Goal: Entertainment & Leisure: Consume media (video, audio)

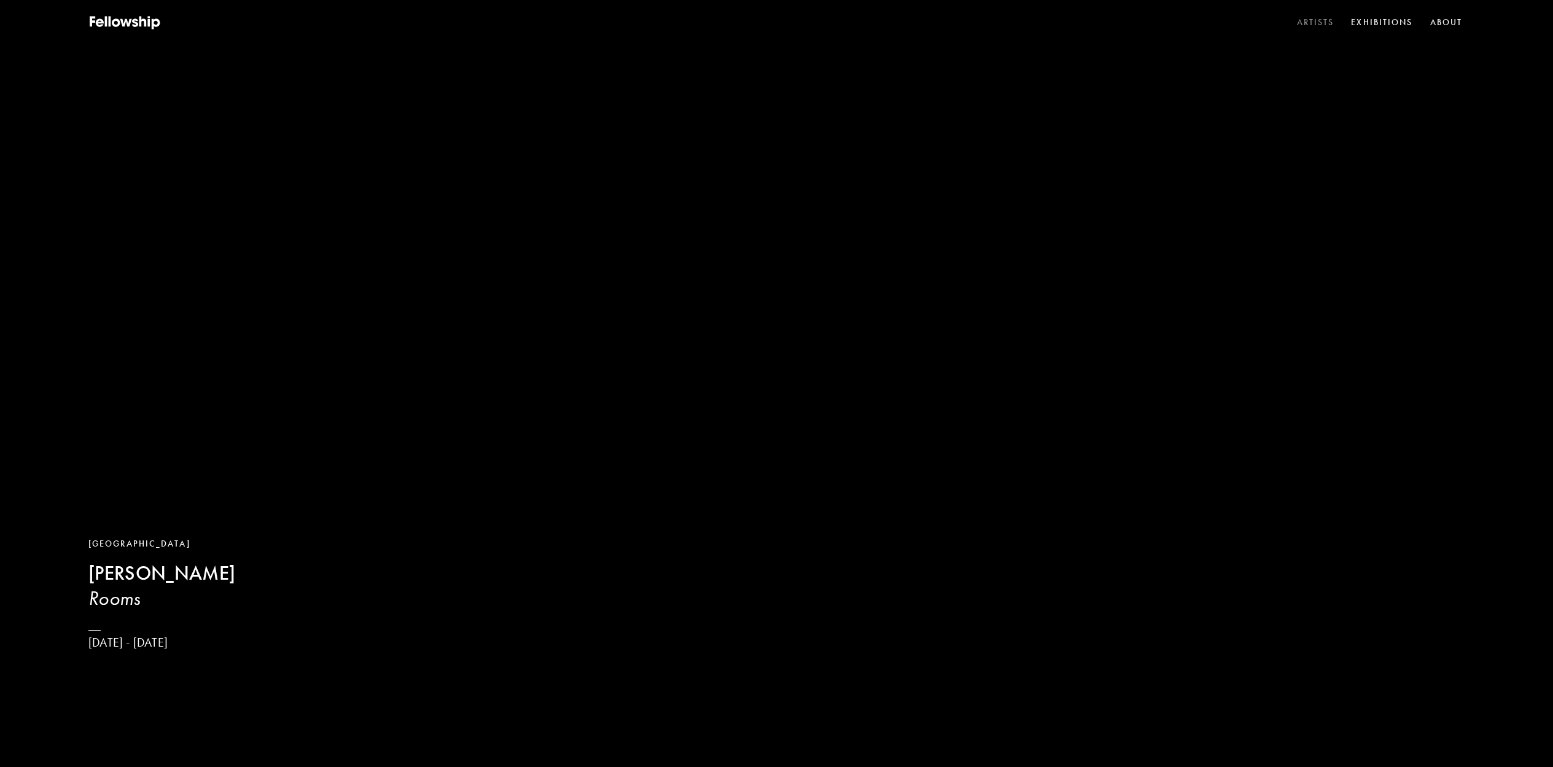
click at [1313, 24] on link "Artists" at bounding box center [1316, 23] width 42 height 18
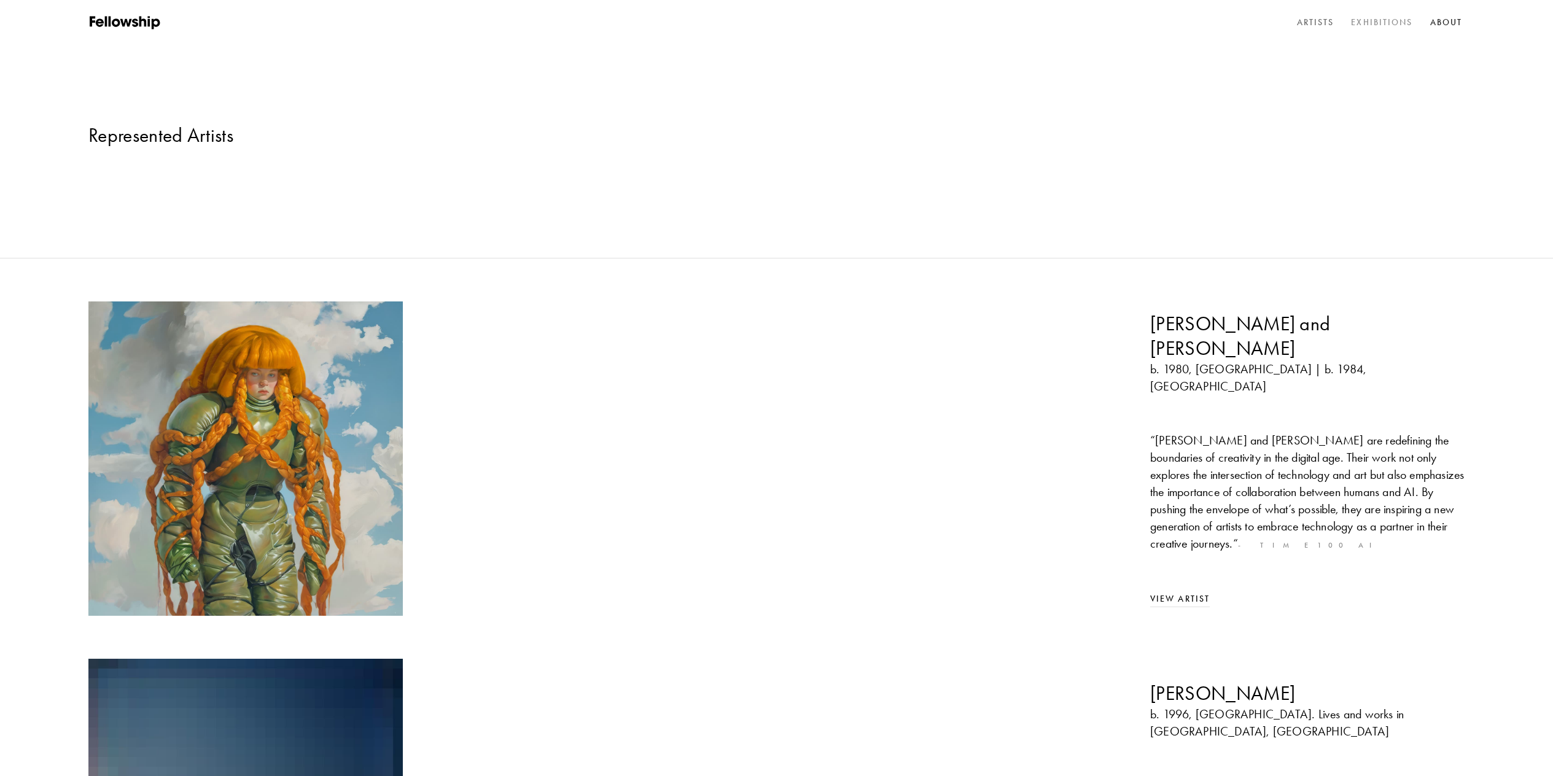
click at [1376, 25] on link "Exhibitions" at bounding box center [1382, 23] width 66 height 18
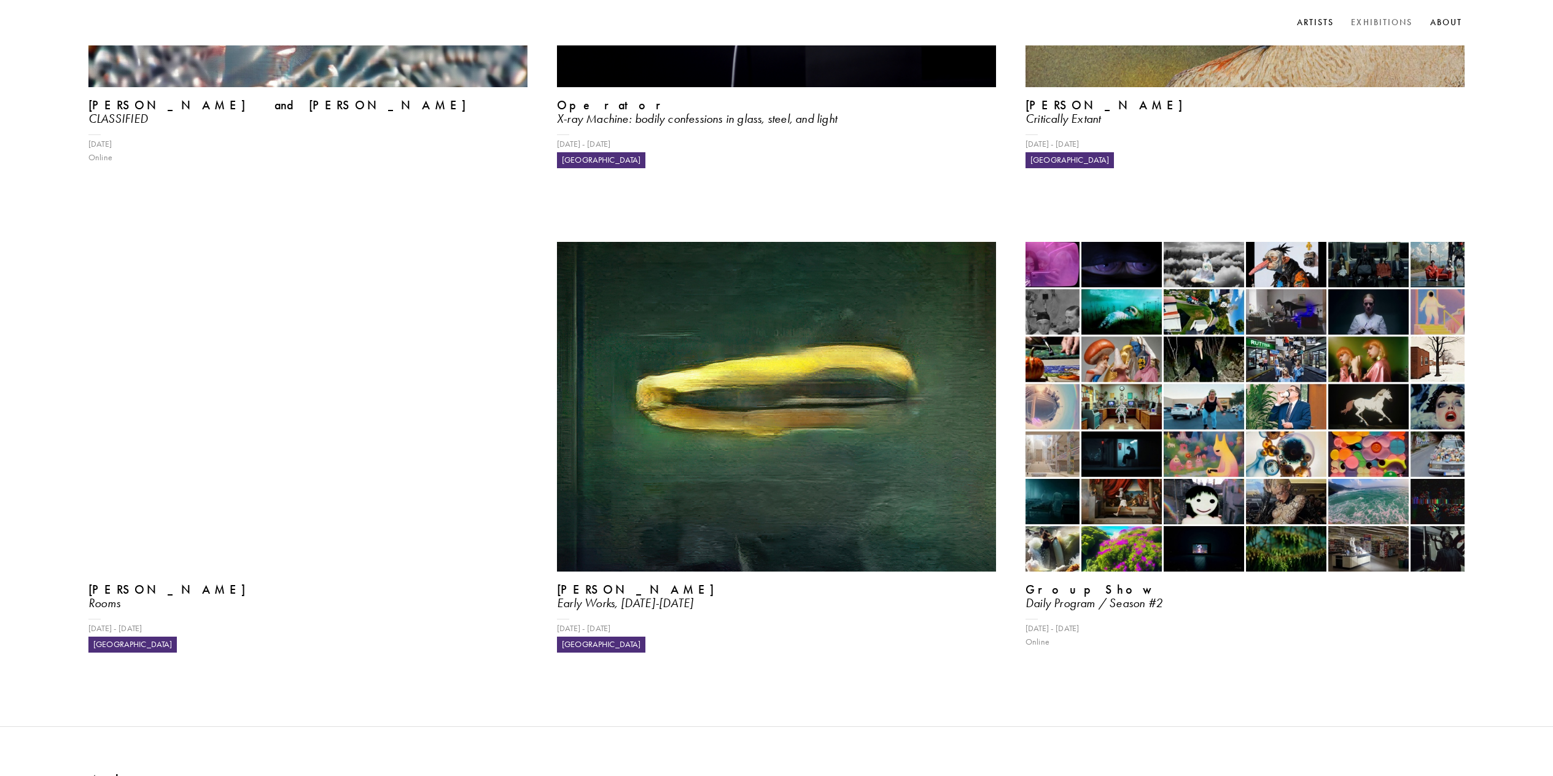
scroll to position [552, 0]
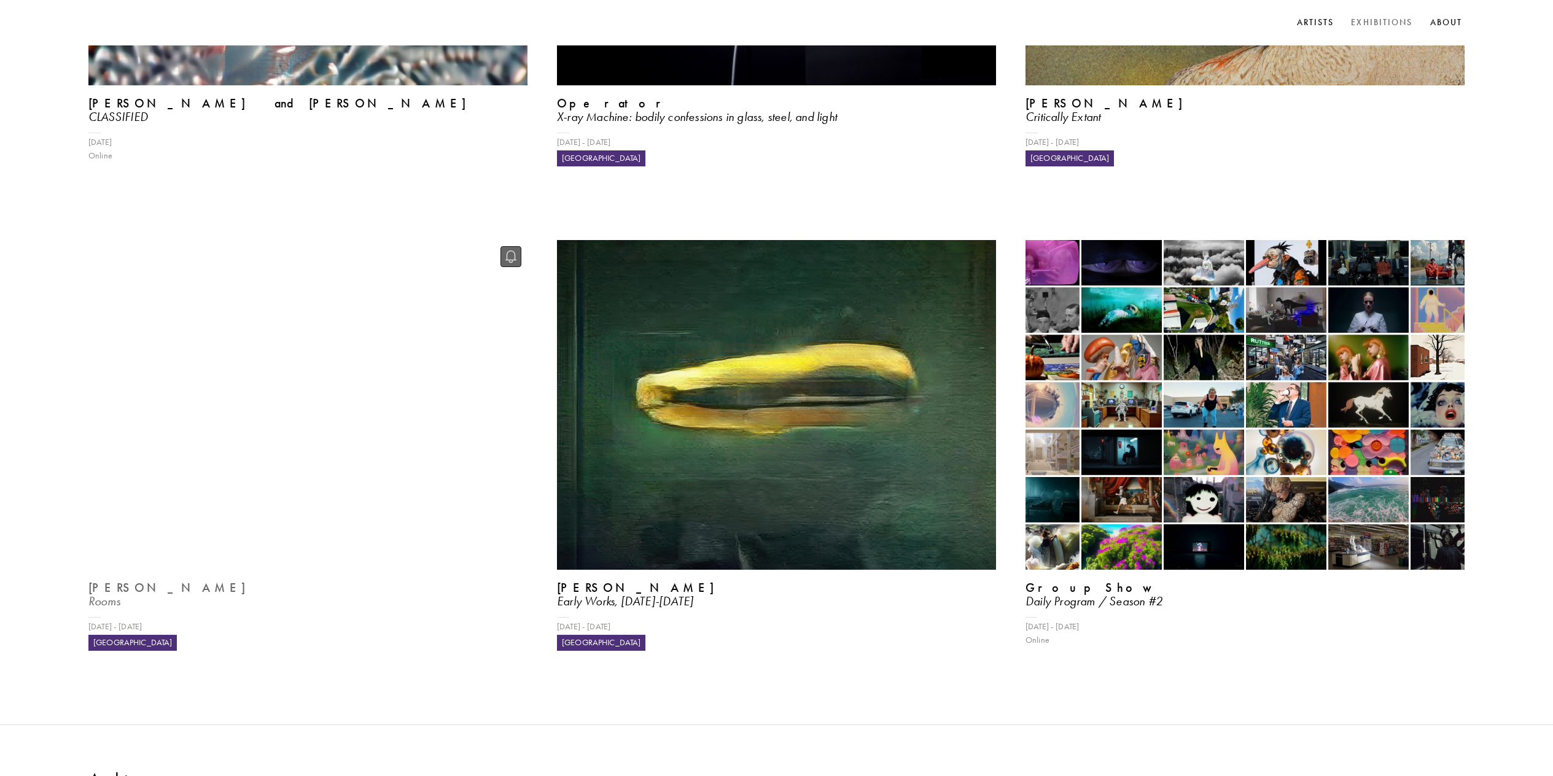
click at [332, 362] on video at bounding box center [308, 404] width 452 height 339
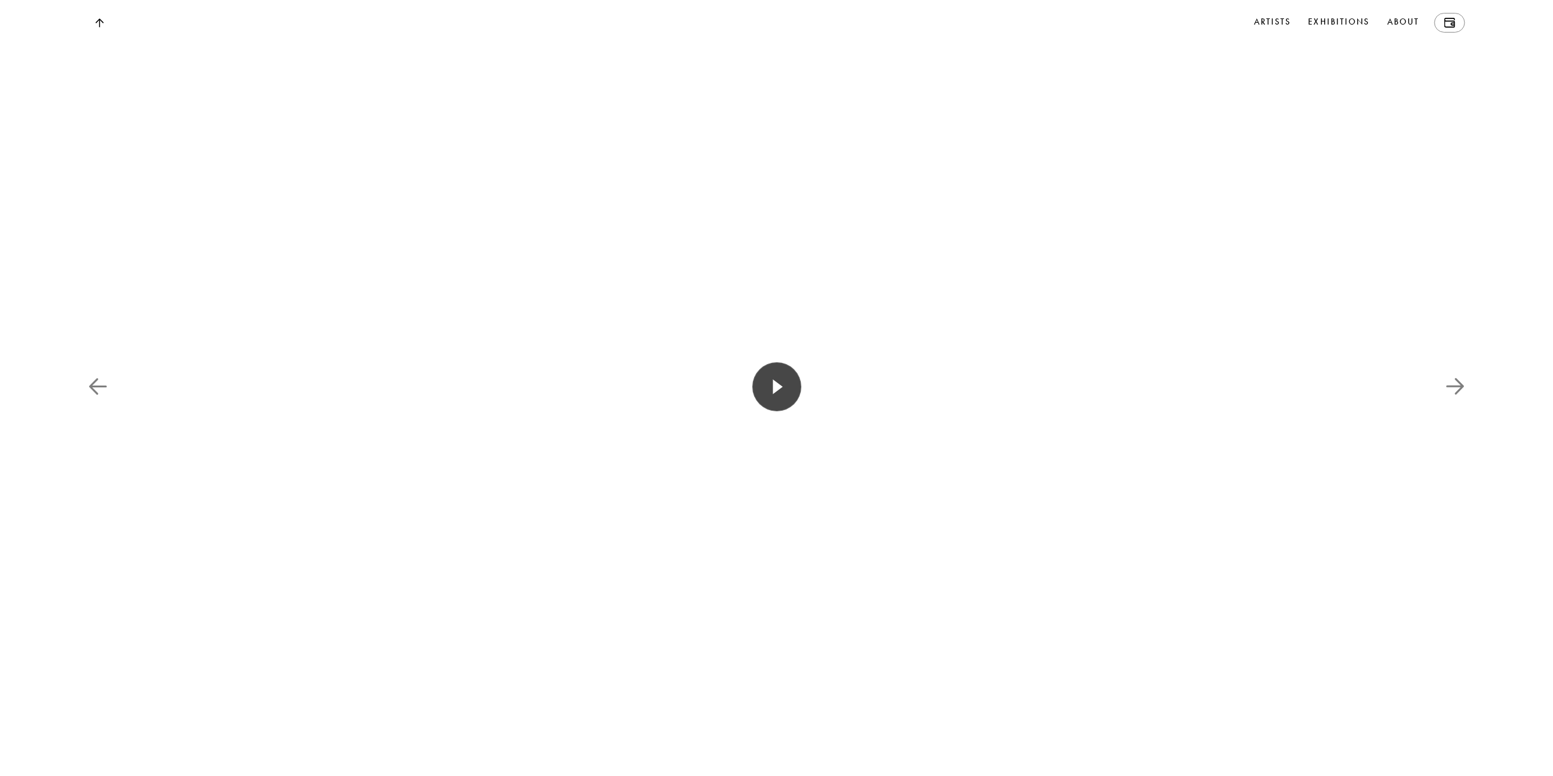
scroll to position [1966, 0]
